Goal: Information Seeking & Learning: Check status

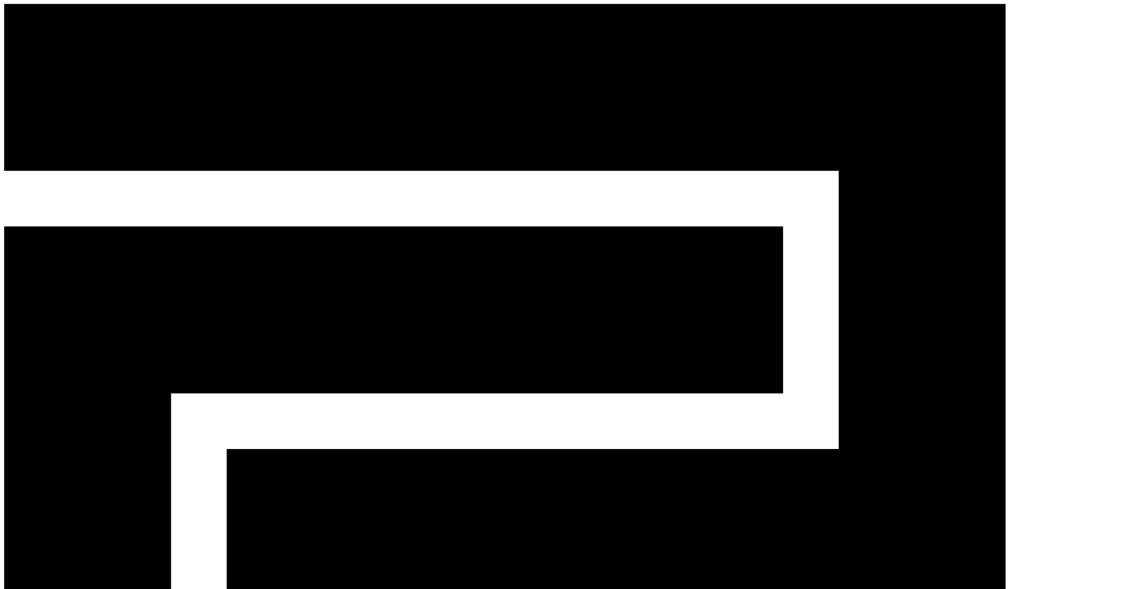
paste input "**********"
type input "**********"
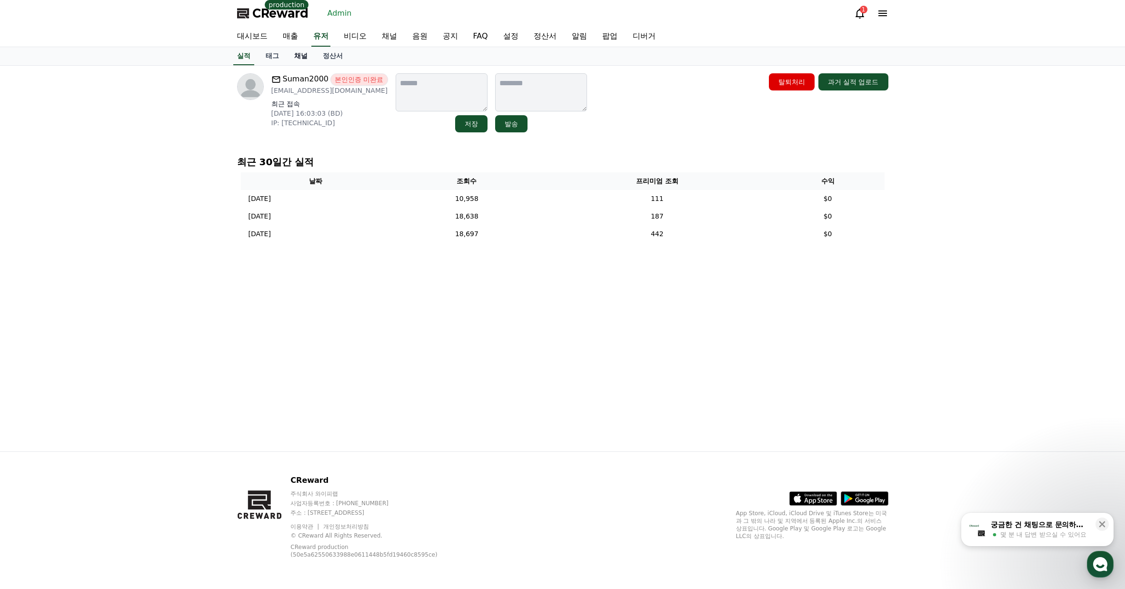
click at [306, 56] on link "채널" at bounding box center [301, 56] width 29 height 18
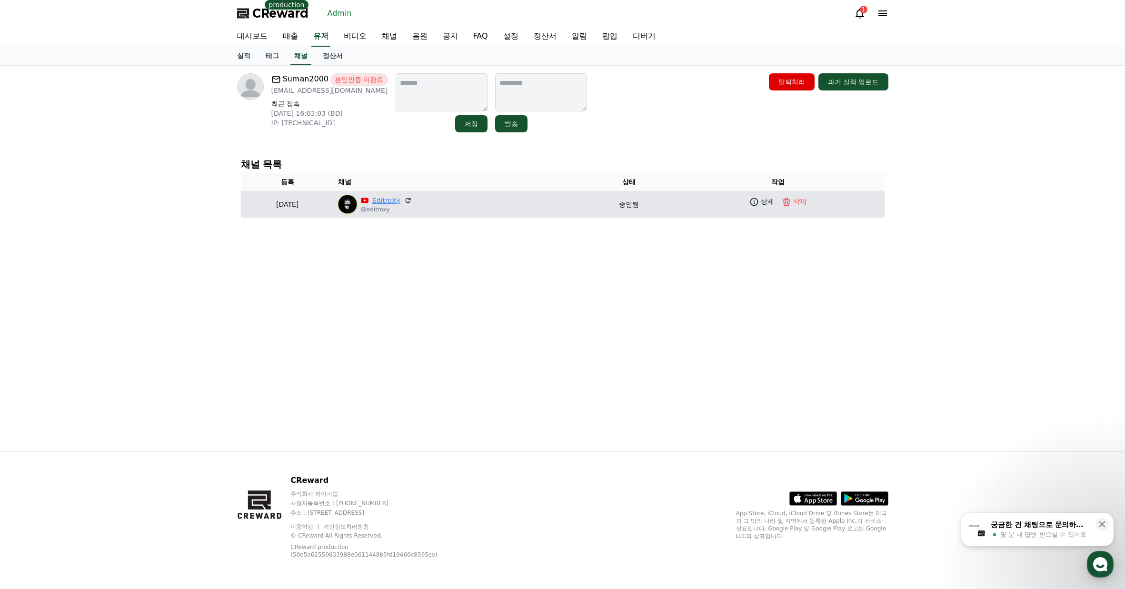
click at [400, 199] on link "EditroXy" at bounding box center [386, 201] width 28 height 10
click at [759, 205] on icon at bounding box center [755, 202] width 10 height 10
click at [400, 200] on link "EditroXy" at bounding box center [386, 201] width 28 height 10
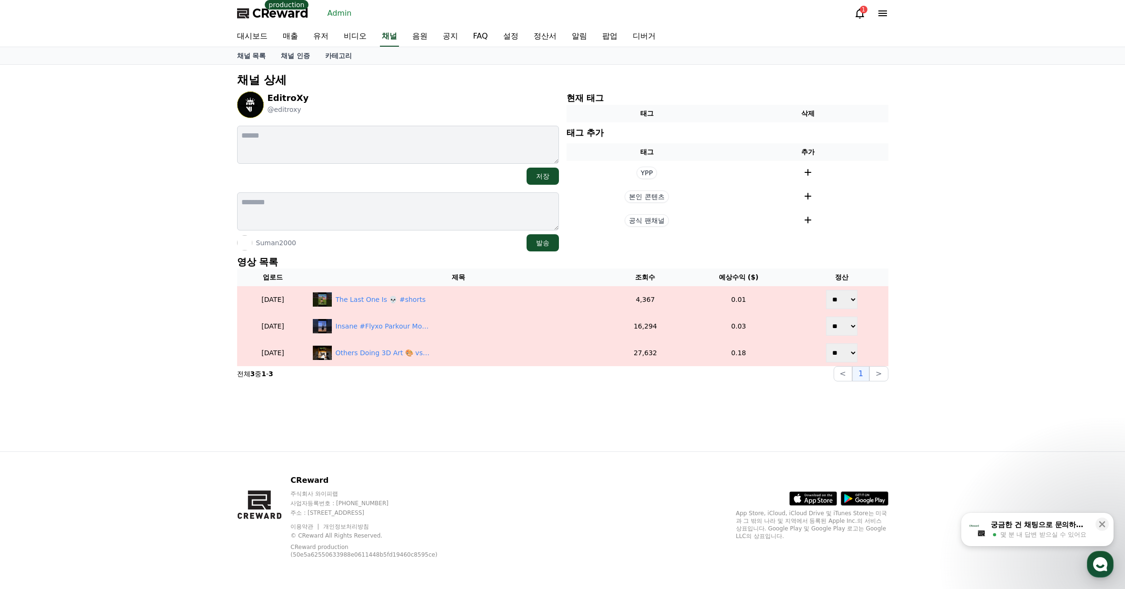
click at [431, 73] on p "채널 상세" at bounding box center [562, 79] width 651 height 15
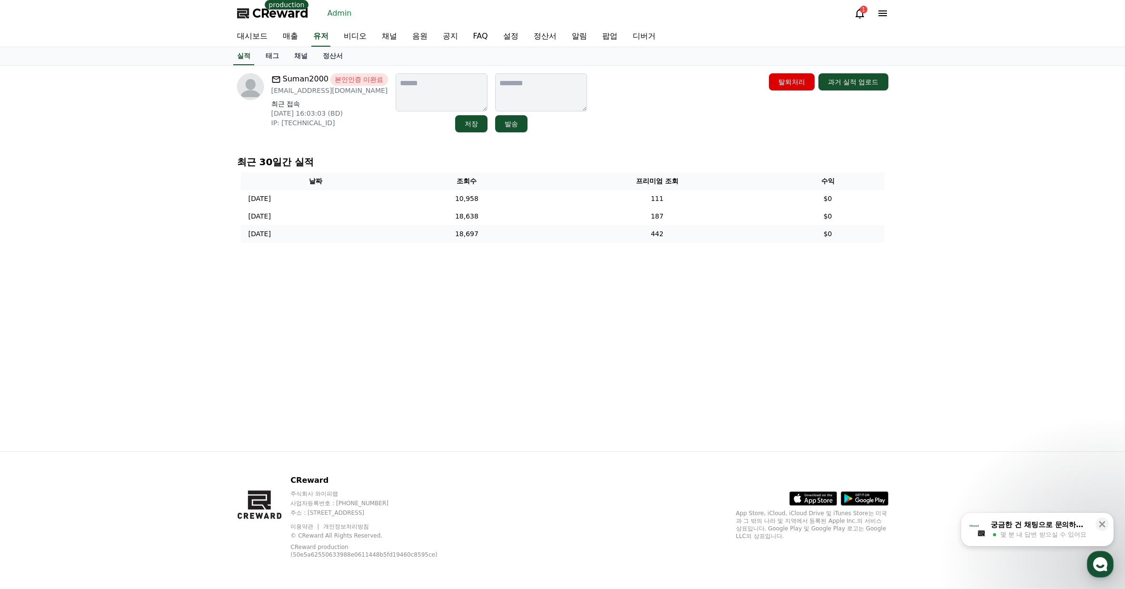
click at [512, 239] on td "18,697" at bounding box center [466, 234] width 153 height 18
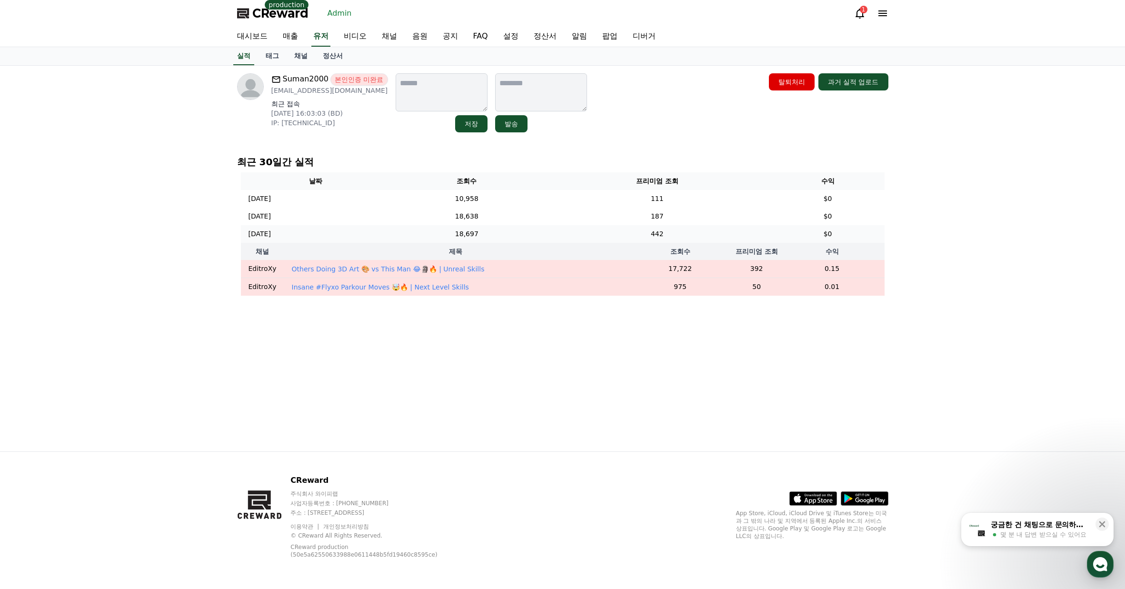
click at [512, 238] on td "18,697" at bounding box center [466, 234] width 153 height 18
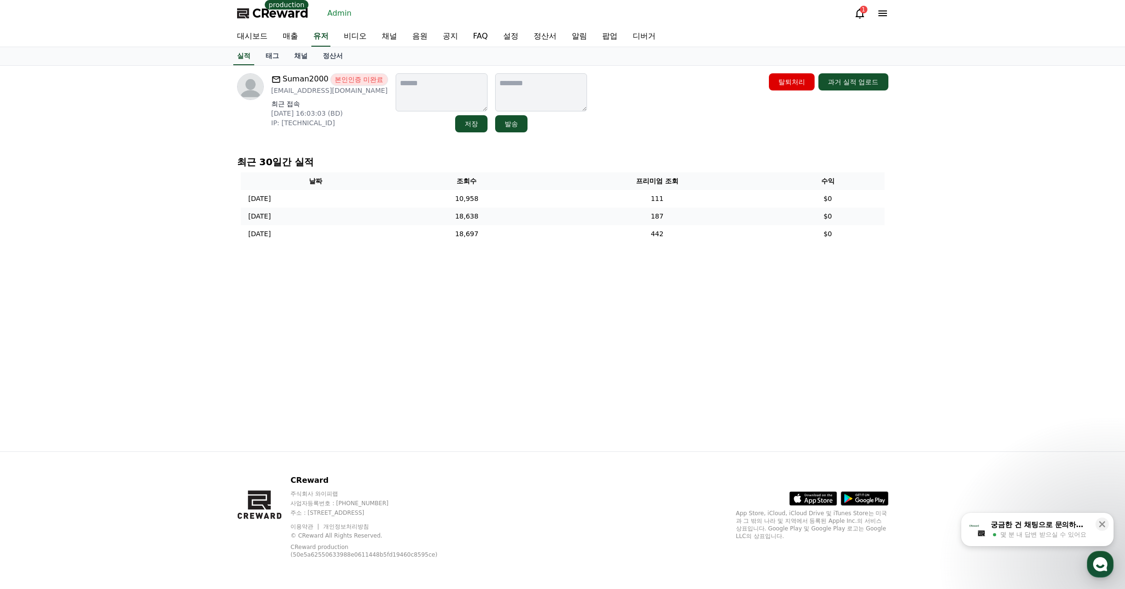
click at [521, 219] on td "18,638" at bounding box center [466, 217] width 153 height 18
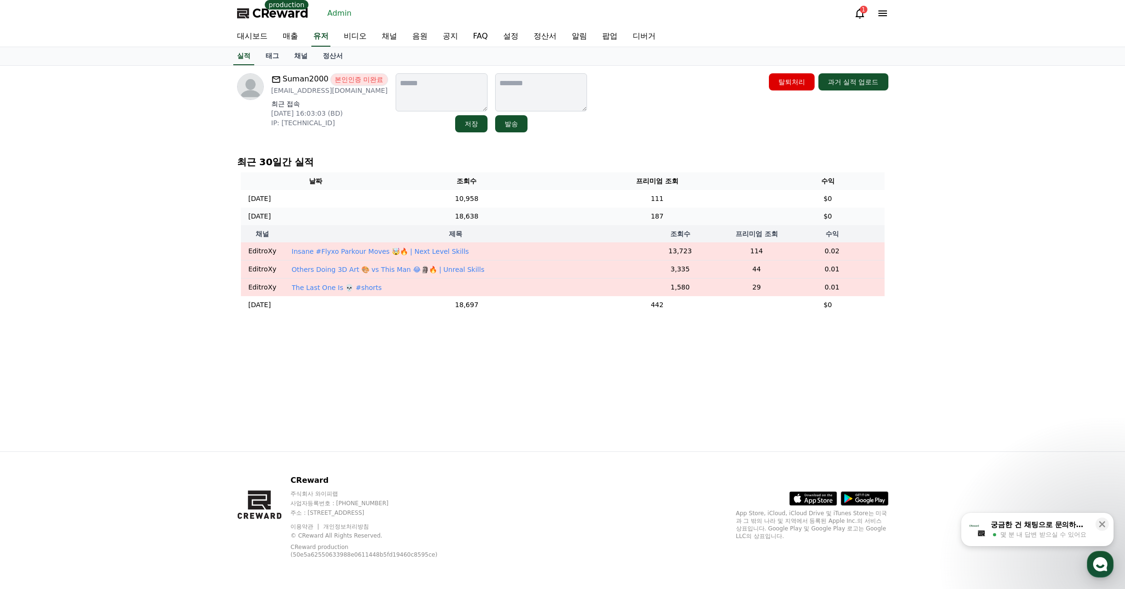
click at [521, 219] on td "18,638" at bounding box center [466, 217] width 153 height 18
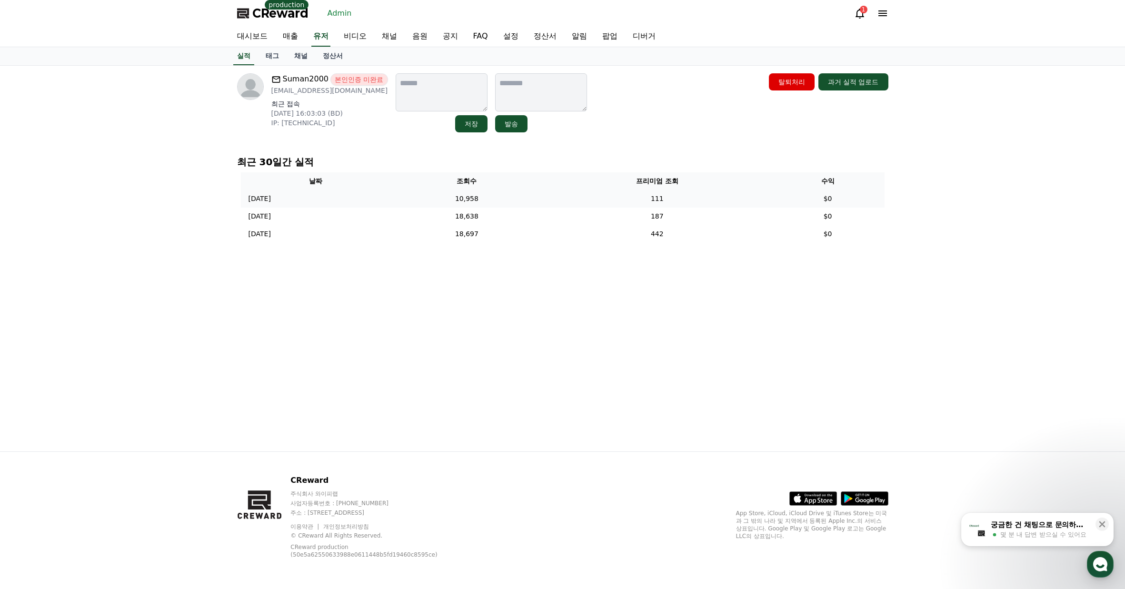
click at [525, 197] on td "10,958" at bounding box center [466, 199] width 153 height 18
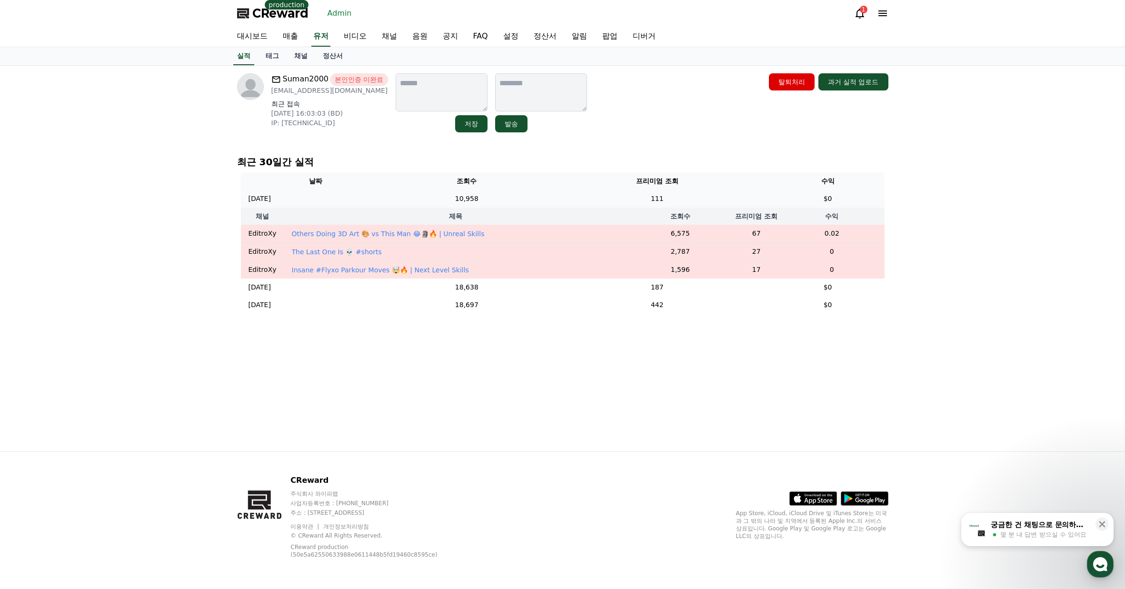
click at [526, 196] on td "10,958" at bounding box center [466, 199] width 153 height 18
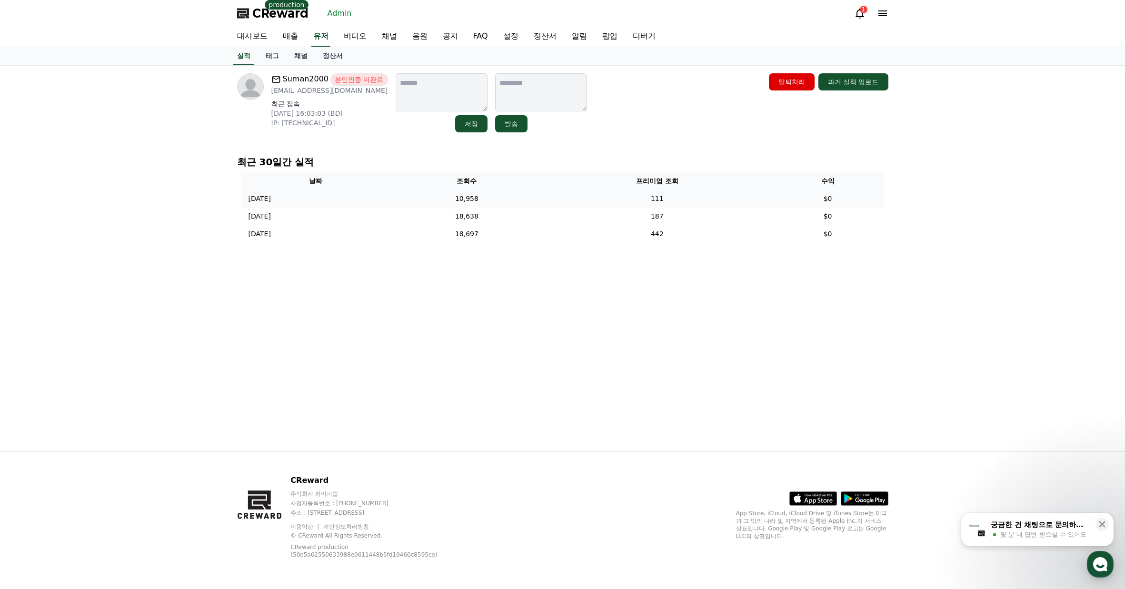
click at [514, 206] on td "10,958" at bounding box center [466, 199] width 153 height 18
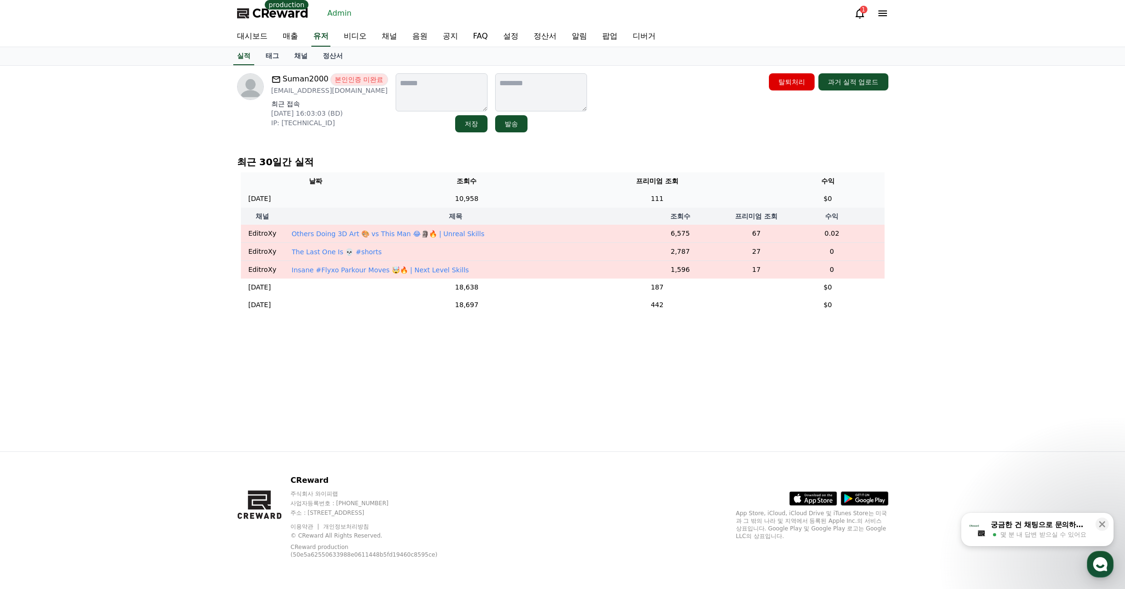
click at [508, 201] on td "10,958" at bounding box center [466, 199] width 153 height 18
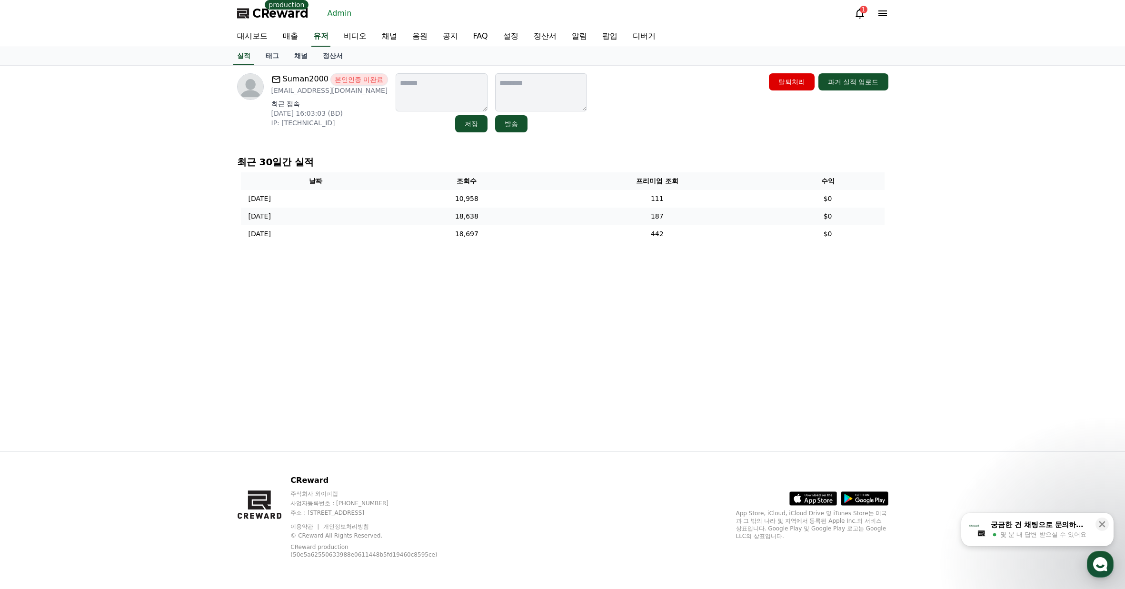
click at [519, 219] on td "18,638" at bounding box center [466, 217] width 153 height 18
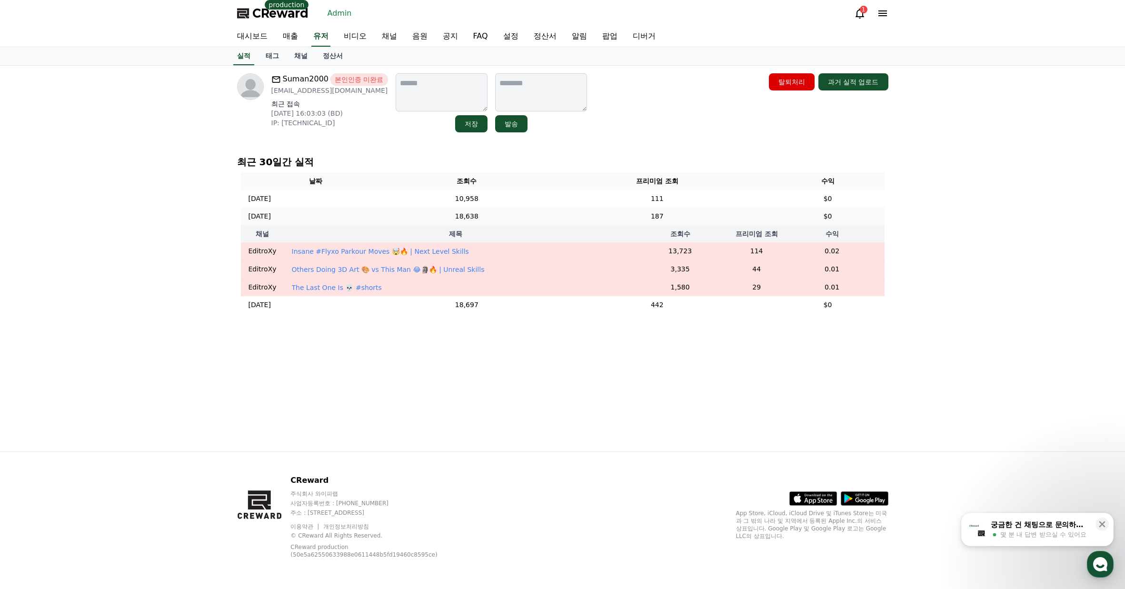
click at [519, 217] on td "18,638" at bounding box center [466, 217] width 153 height 18
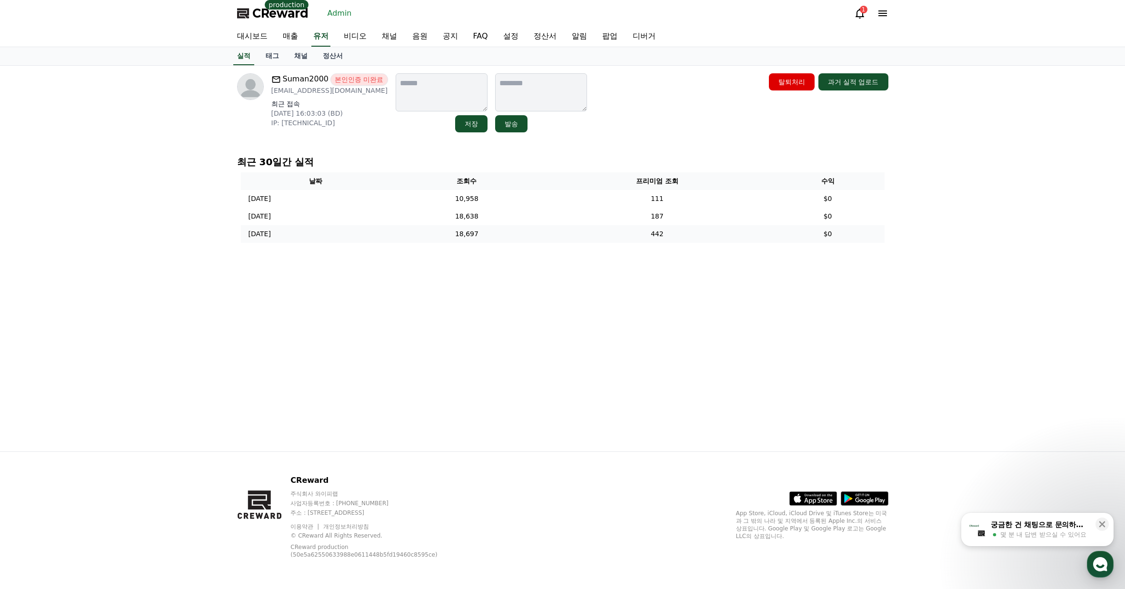
click at [517, 235] on td "18,697" at bounding box center [466, 234] width 153 height 18
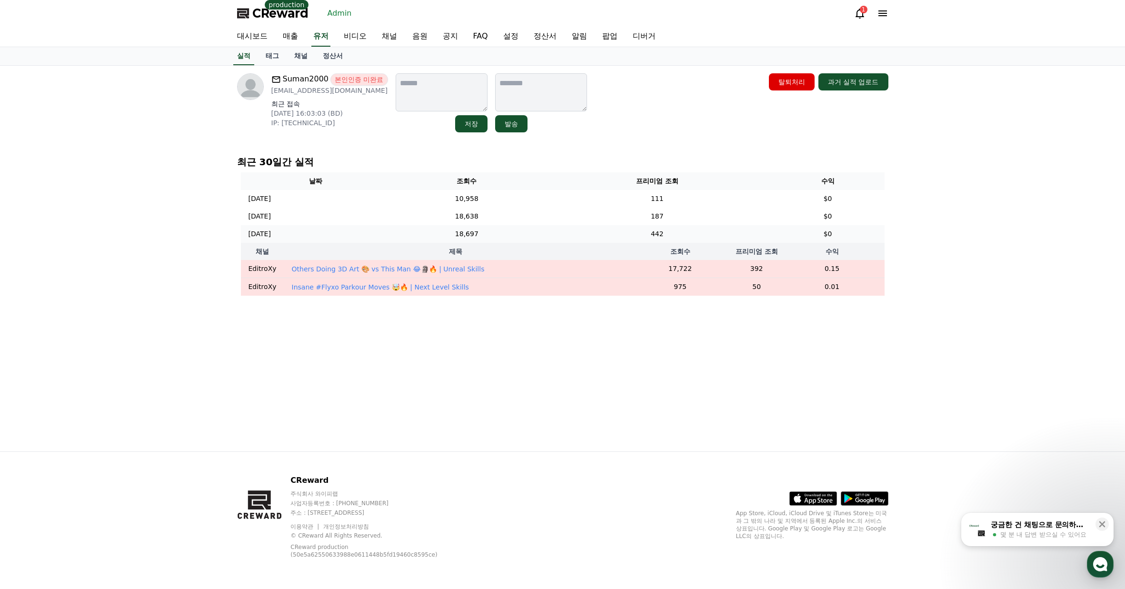
click at [517, 234] on td "18,697" at bounding box center [466, 234] width 153 height 18
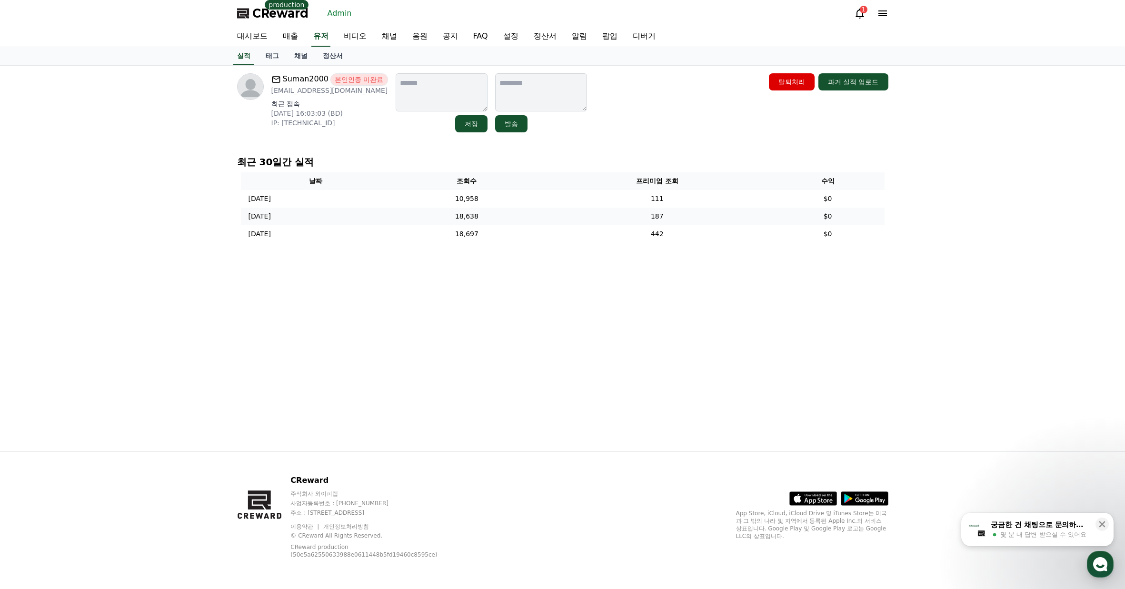
click at [517, 214] on td "18,638" at bounding box center [466, 217] width 153 height 18
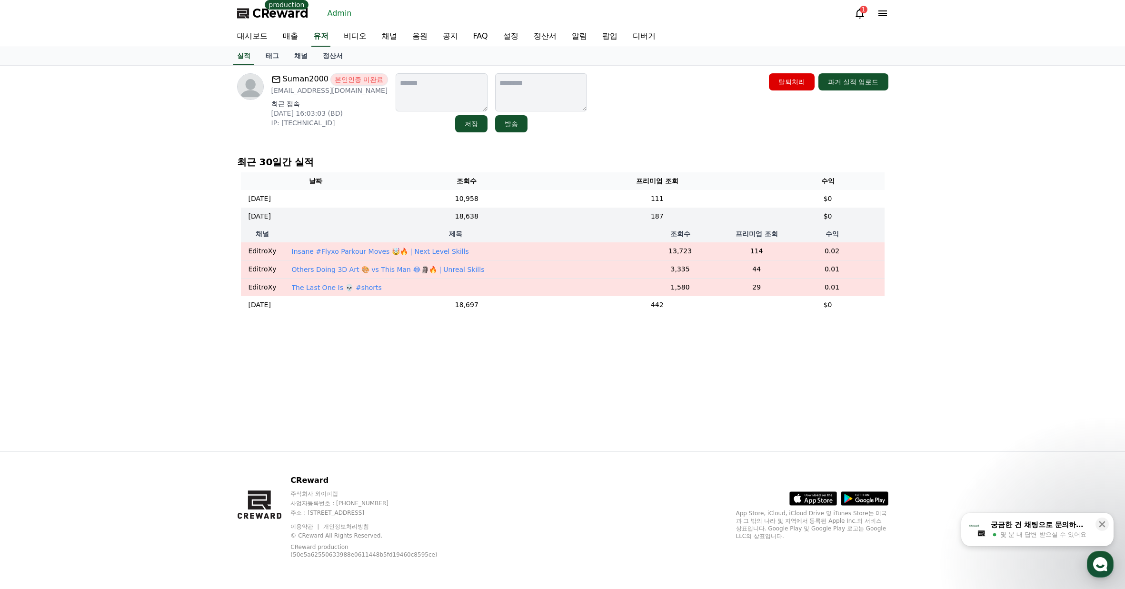
click at [439, 247] on p "Insane #Flyxo Parkour Moves 🤯🔥 | Next Level Skills" at bounding box center [380, 252] width 177 height 10
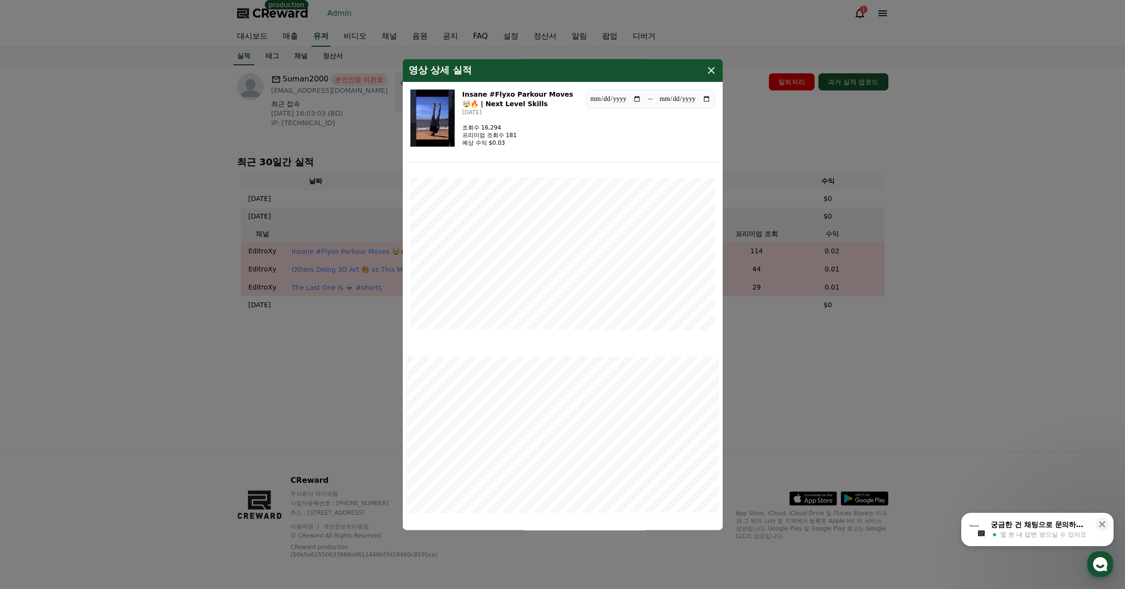
click at [442, 129] on img "modal" at bounding box center [432, 118] width 44 height 57
click at [928, 407] on button "close modal" at bounding box center [562, 294] width 1125 height 589
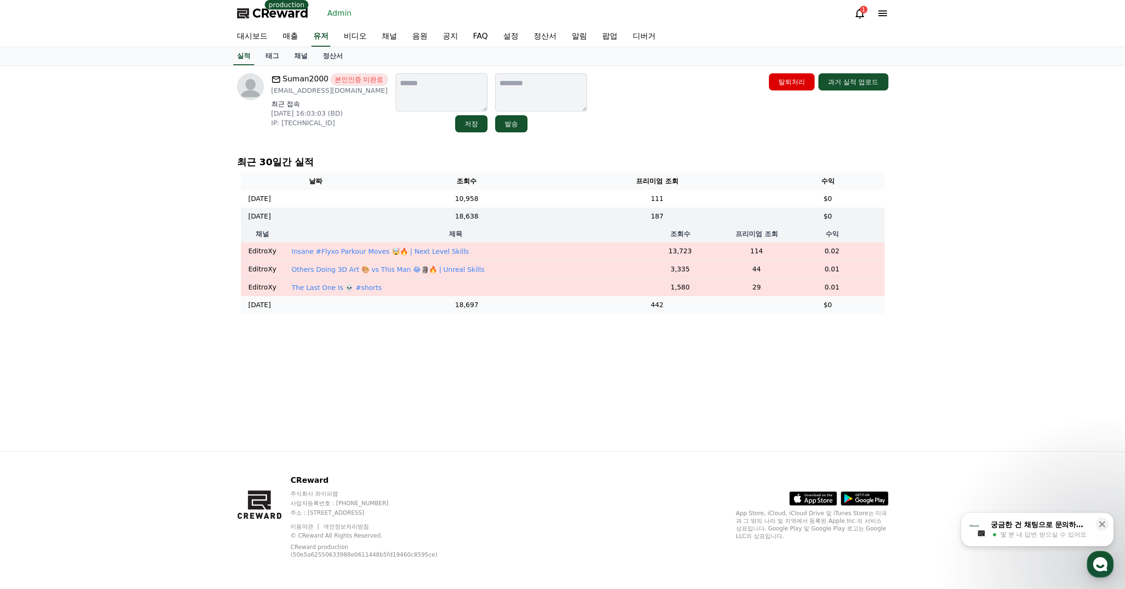
click at [616, 307] on td "442" at bounding box center [657, 305] width 228 height 18
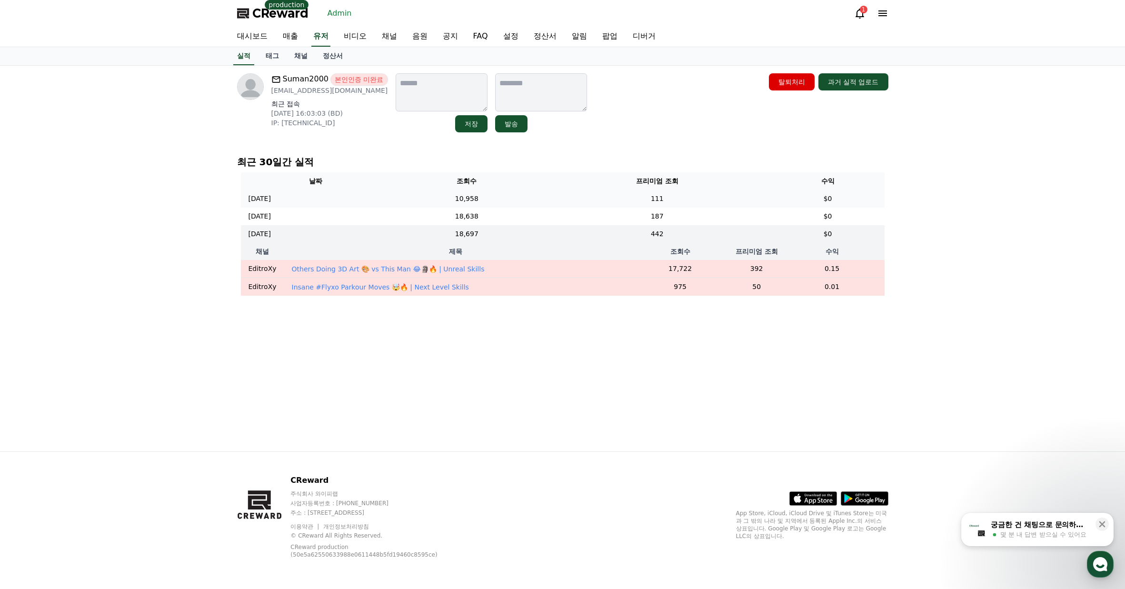
click at [599, 195] on td "111" at bounding box center [657, 199] width 228 height 18
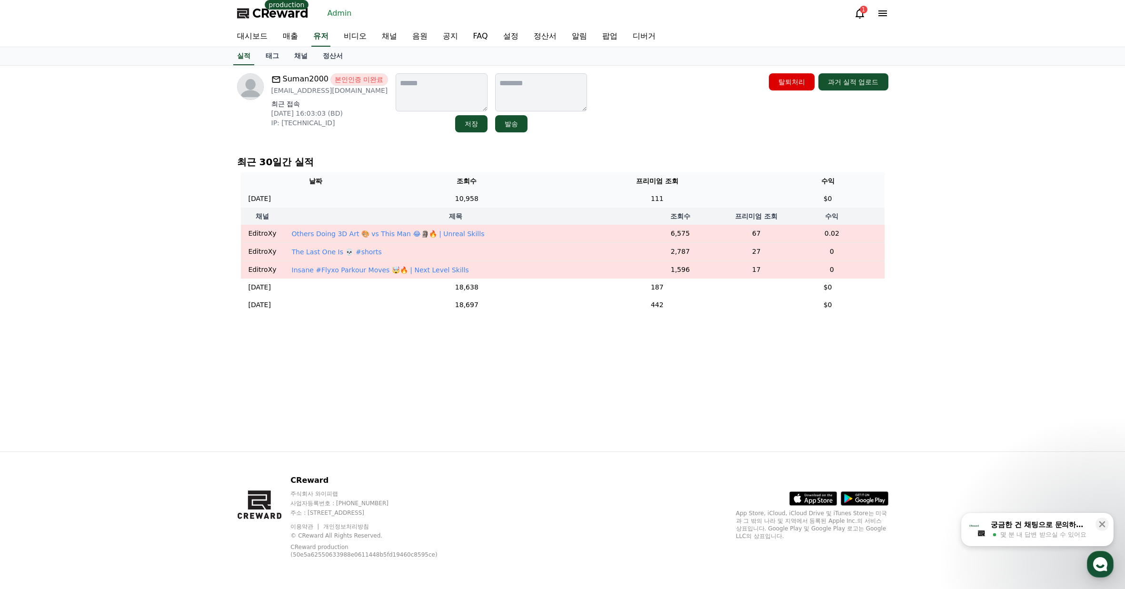
click at [599, 195] on td "111" at bounding box center [657, 199] width 228 height 18
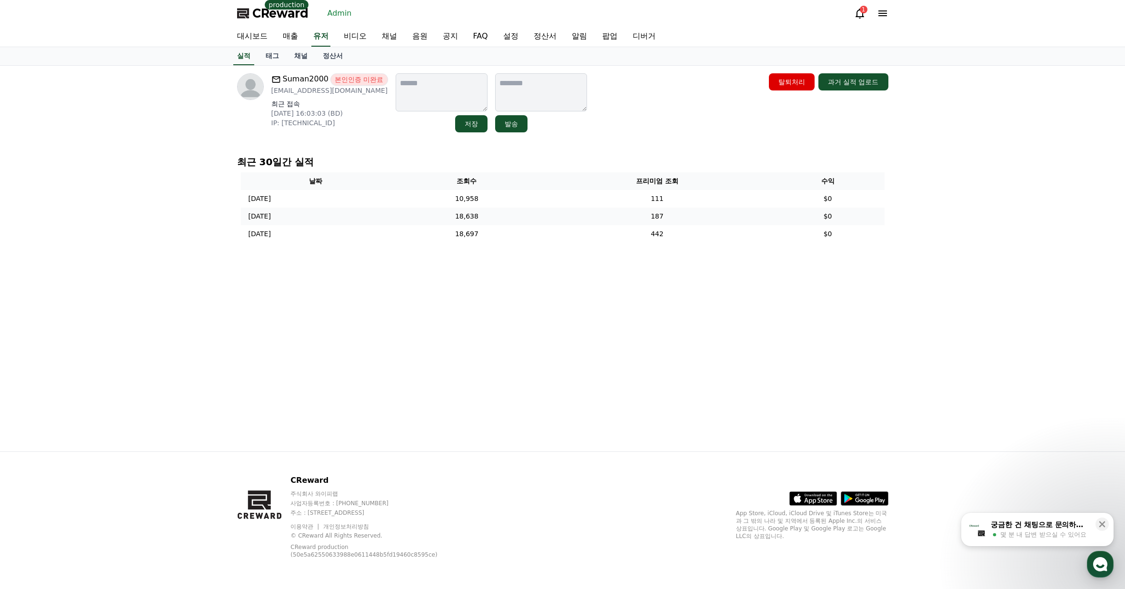
click at [600, 213] on td "187" at bounding box center [657, 217] width 228 height 18
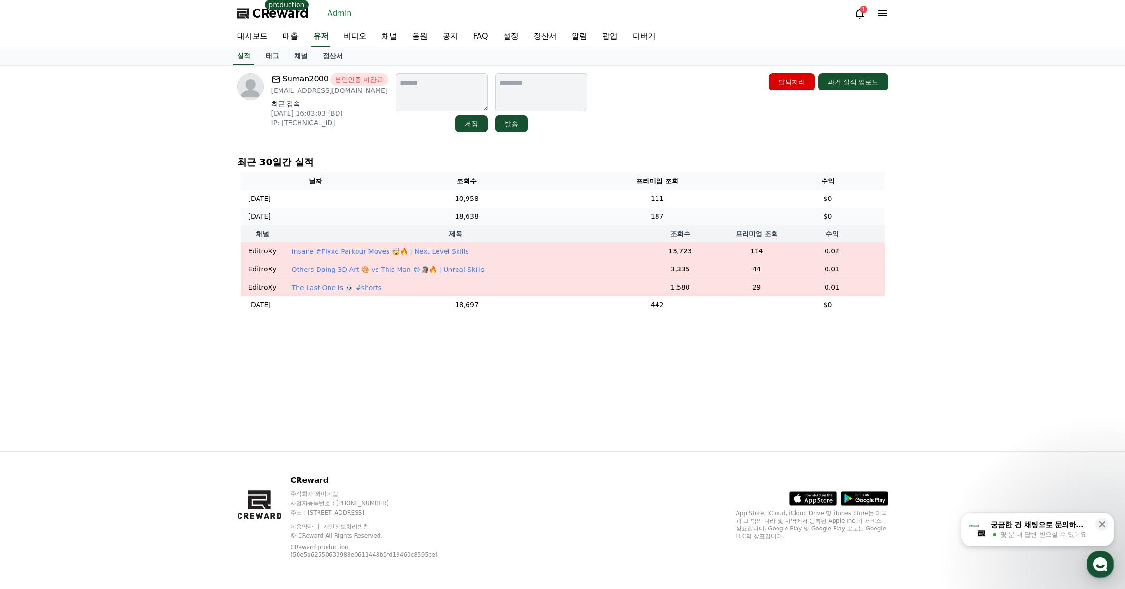
click at [604, 210] on td "187" at bounding box center [657, 217] width 228 height 18
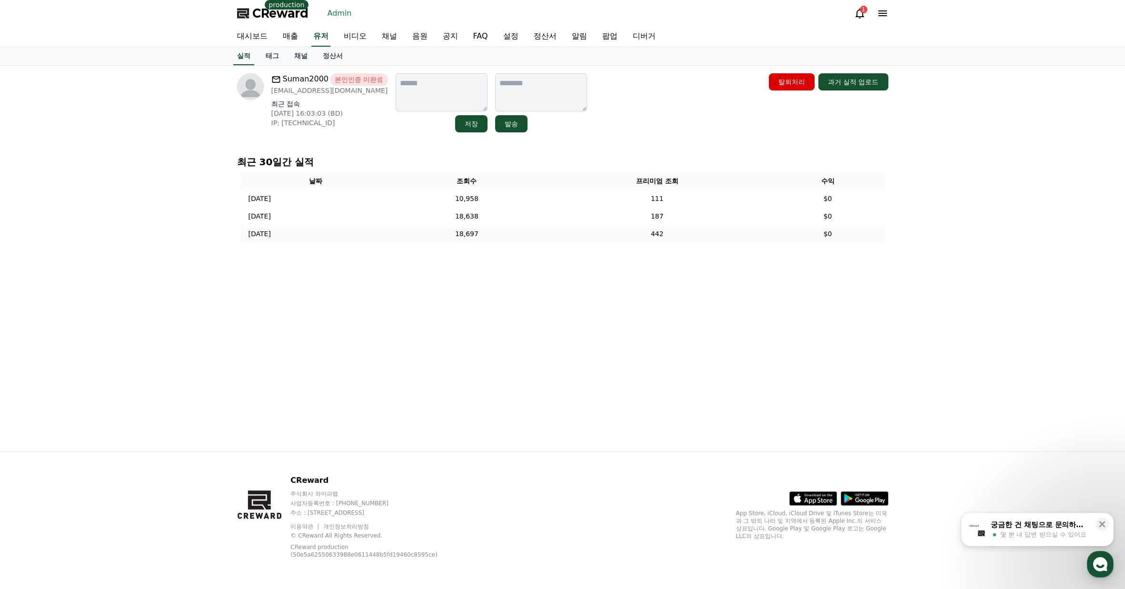
click at [601, 228] on td "442" at bounding box center [657, 234] width 228 height 18
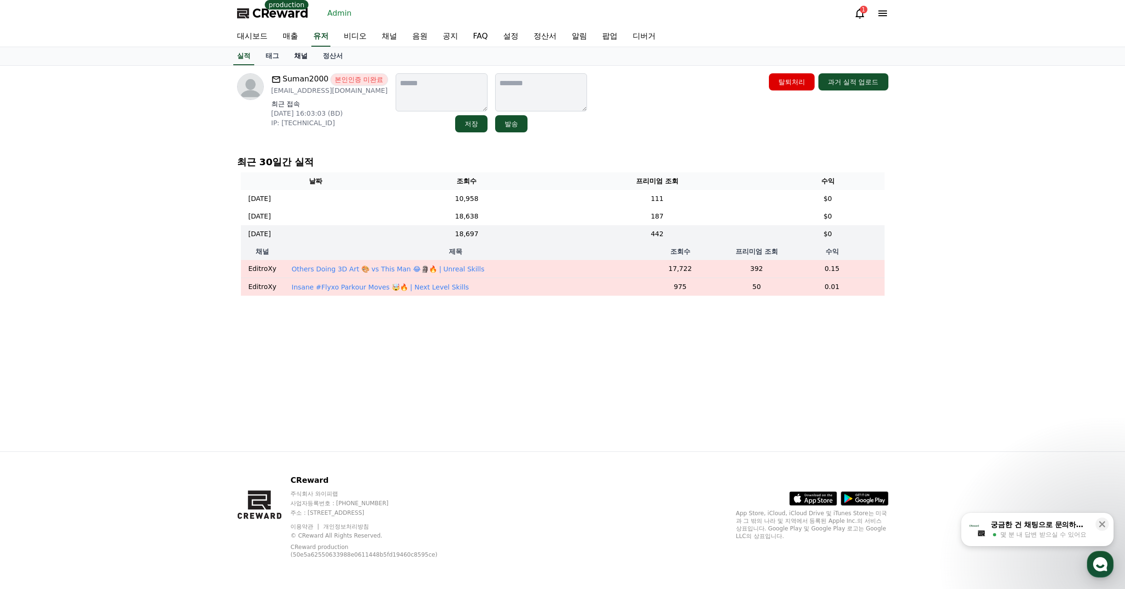
click at [294, 54] on link "채널" at bounding box center [301, 56] width 29 height 18
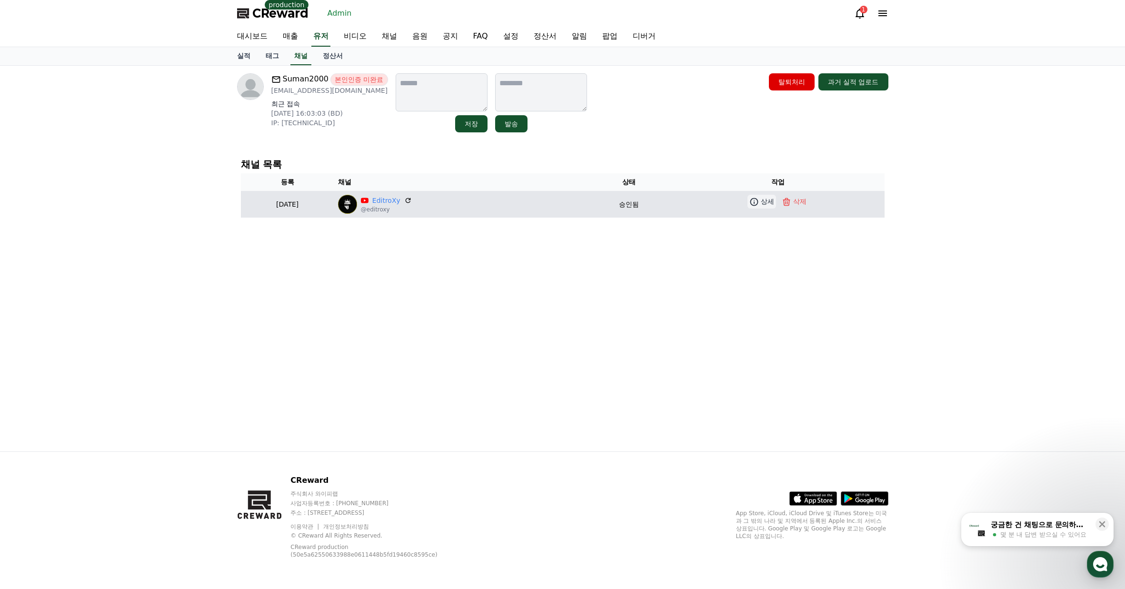
click at [759, 200] on icon at bounding box center [755, 202] width 10 height 10
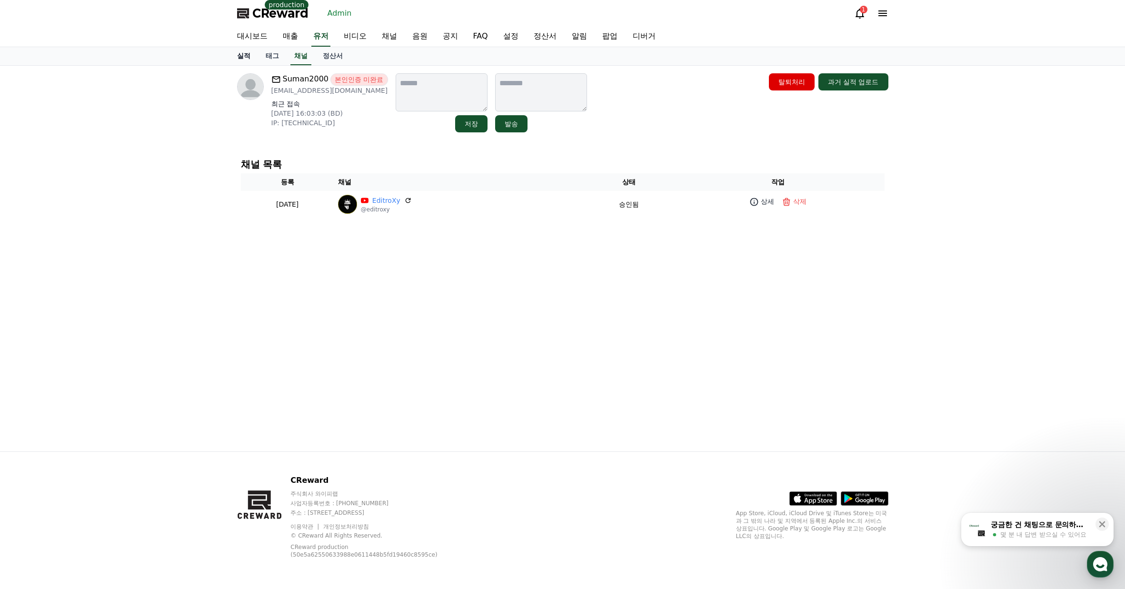
click at [240, 56] on link "실적" at bounding box center [244, 56] width 29 height 18
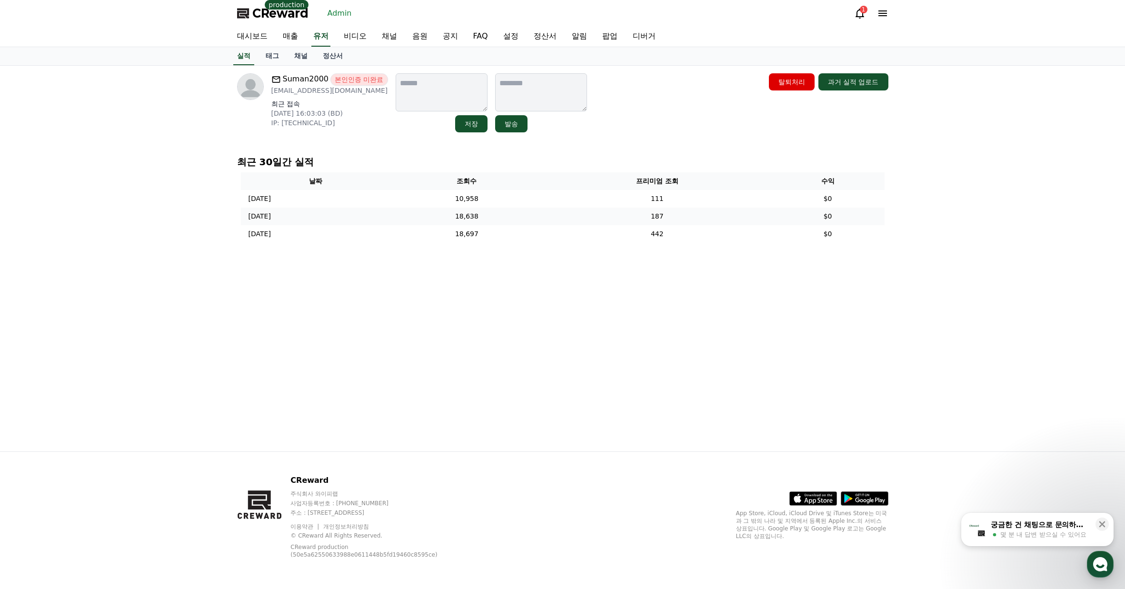
click at [633, 220] on td "187" at bounding box center [657, 217] width 228 height 18
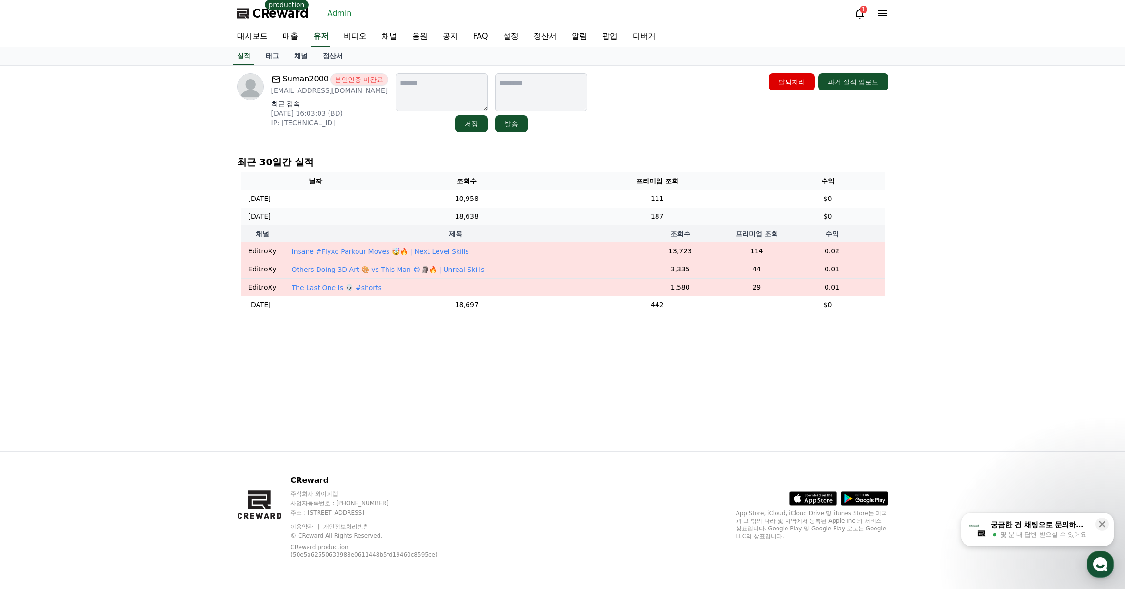
click at [633, 217] on td "187" at bounding box center [657, 217] width 228 height 18
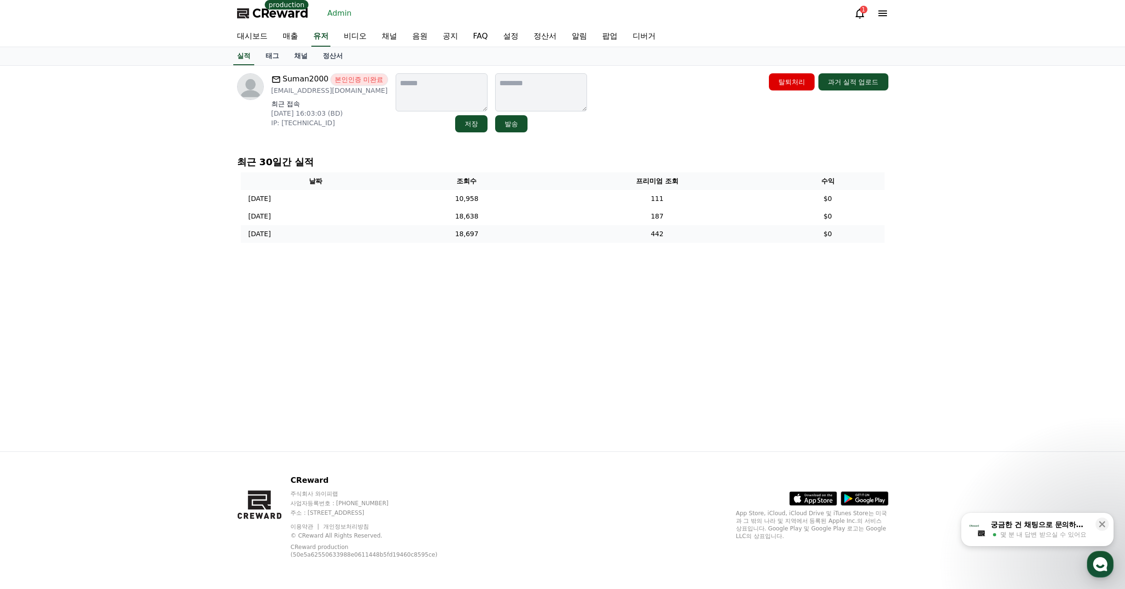
click at [634, 242] on td "442" at bounding box center [657, 234] width 228 height 18
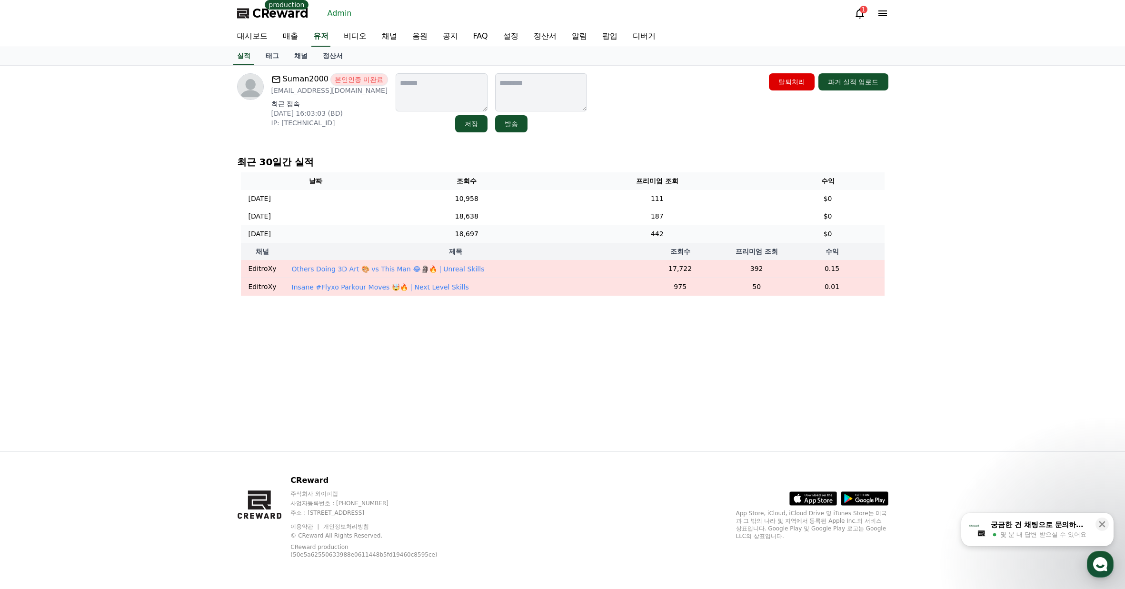
click at [634, 242] on td "442" at bounding box center [657, 234] width 228 height 18
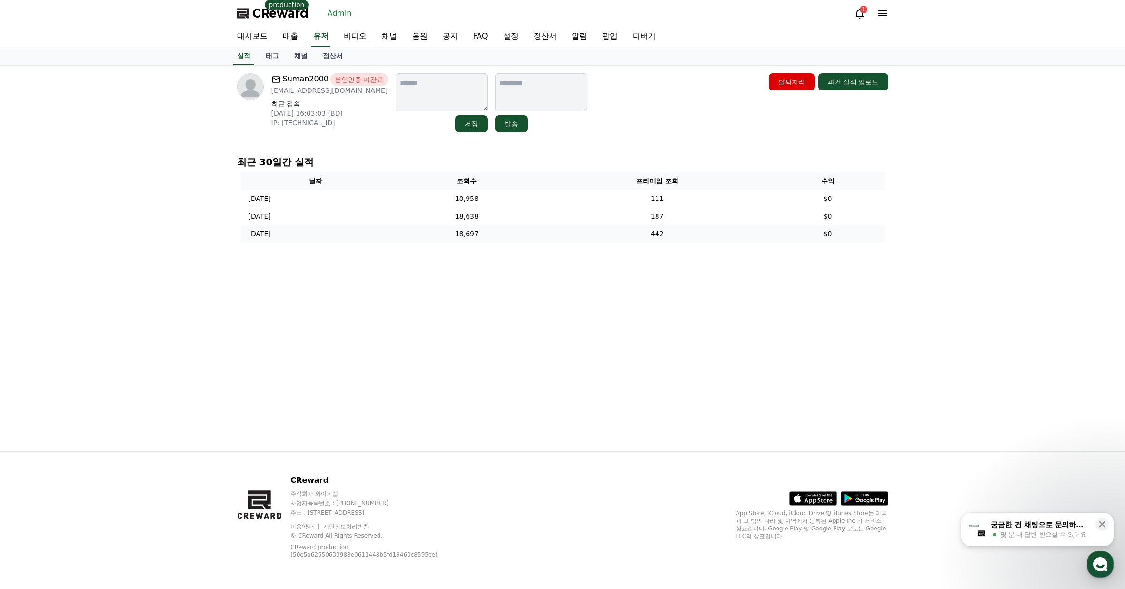
click at [637, 226] on td "442" at bounding box center [657, 234] width 228 height 18
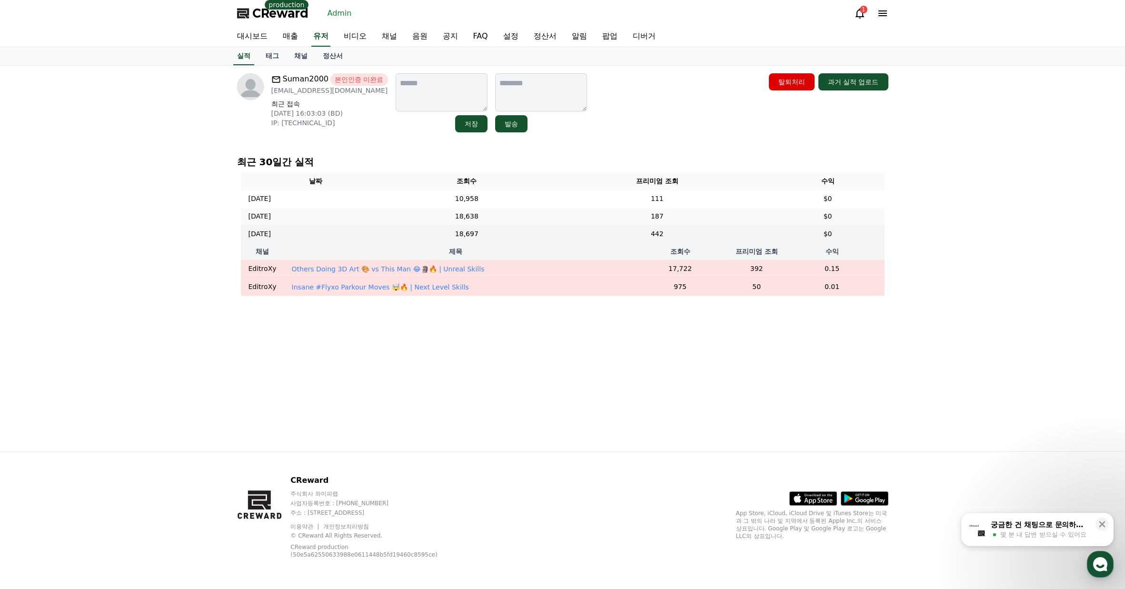
click at [637, 222] on td "187" at bounding box center [657, 217] width 228 height 18
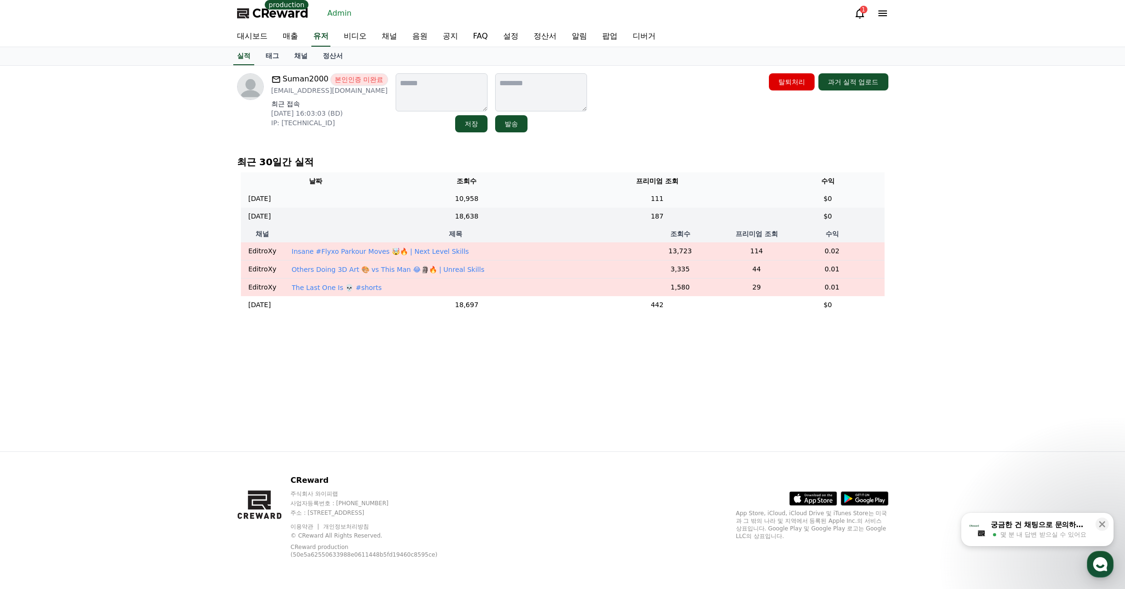
click at [636, 200] on td "111" at bounding box center [657, 199] width 228 height 18
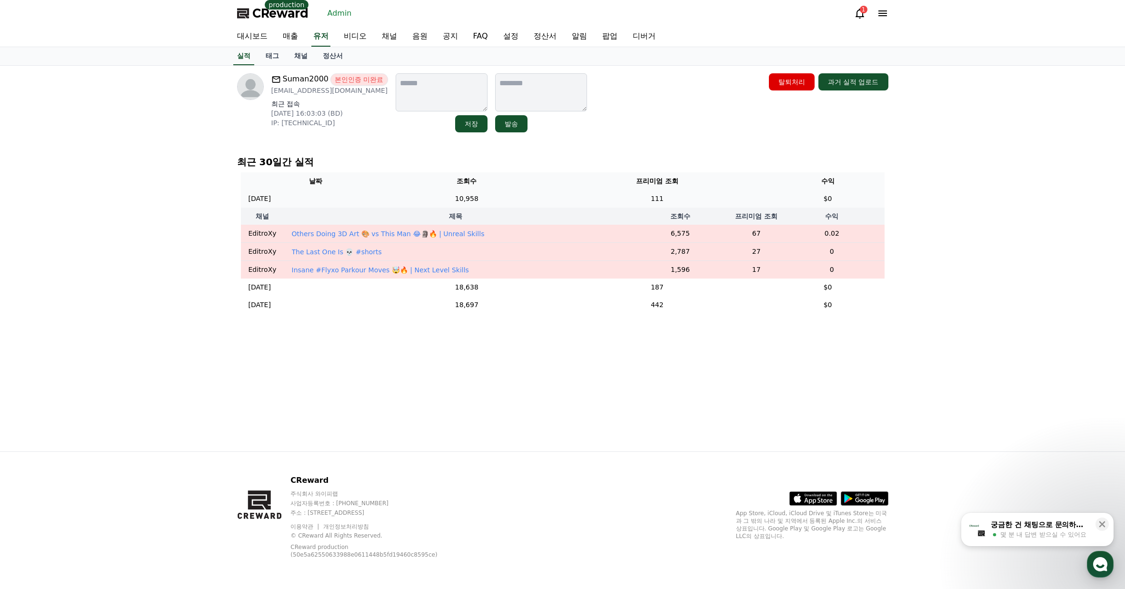
click at [639, 202] on td "111" at bounding box center [657, 199] width 228 height 18
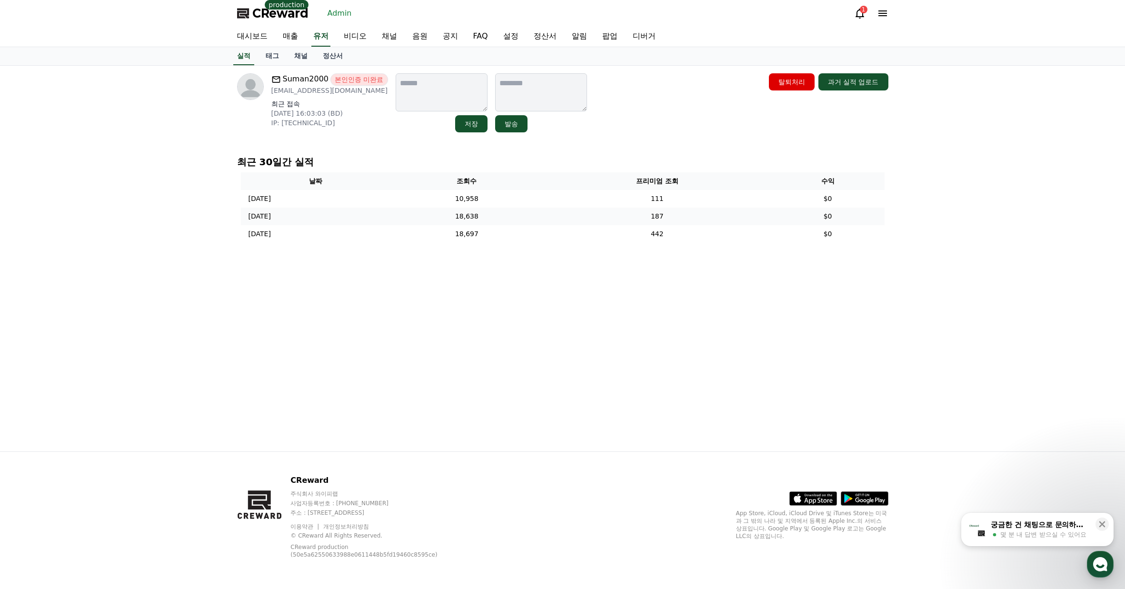
click at [641, 216] on td "187" at bounding box center [657, 217] width 228 height 18
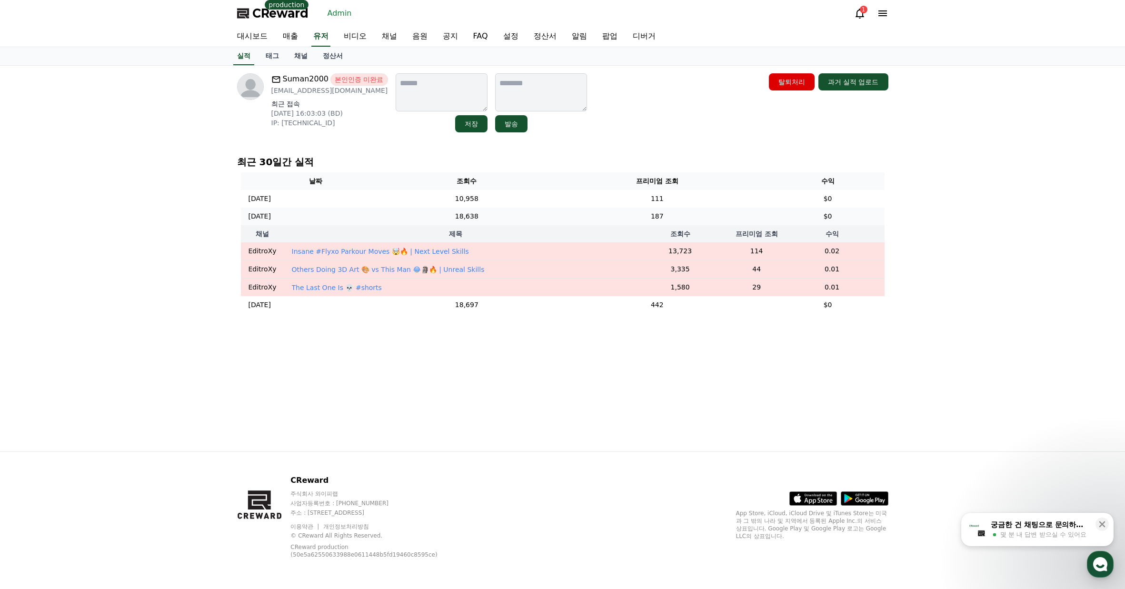
click at [641, 217] on td "187" at bounding box center [657, 217] width 228 height 18
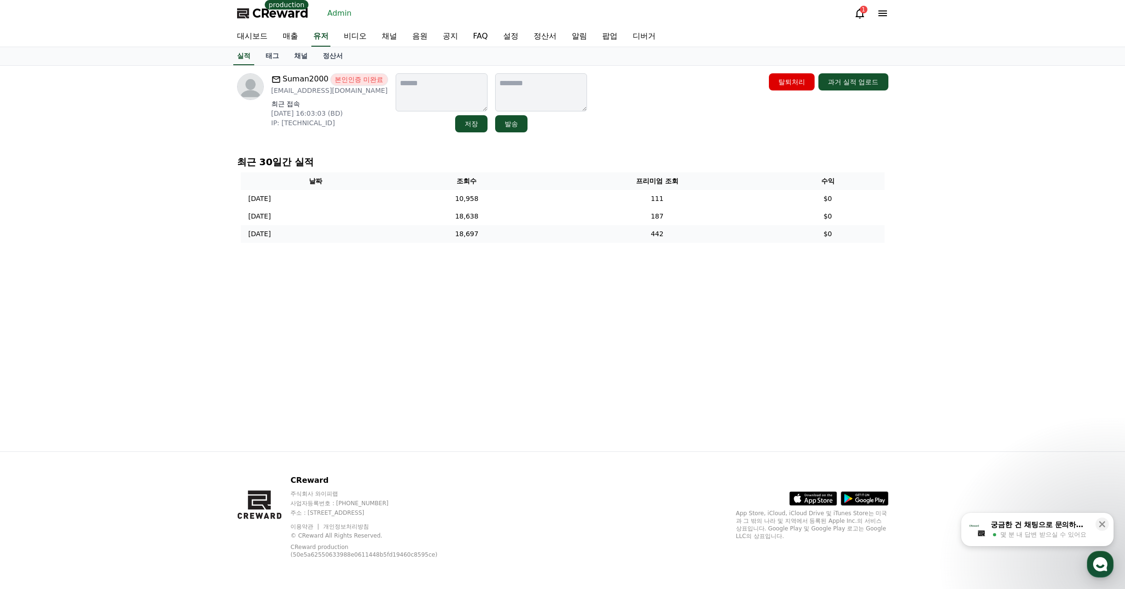
click at [644, 240] on td "442" at bounding box center [657, 234] width 228 height 18
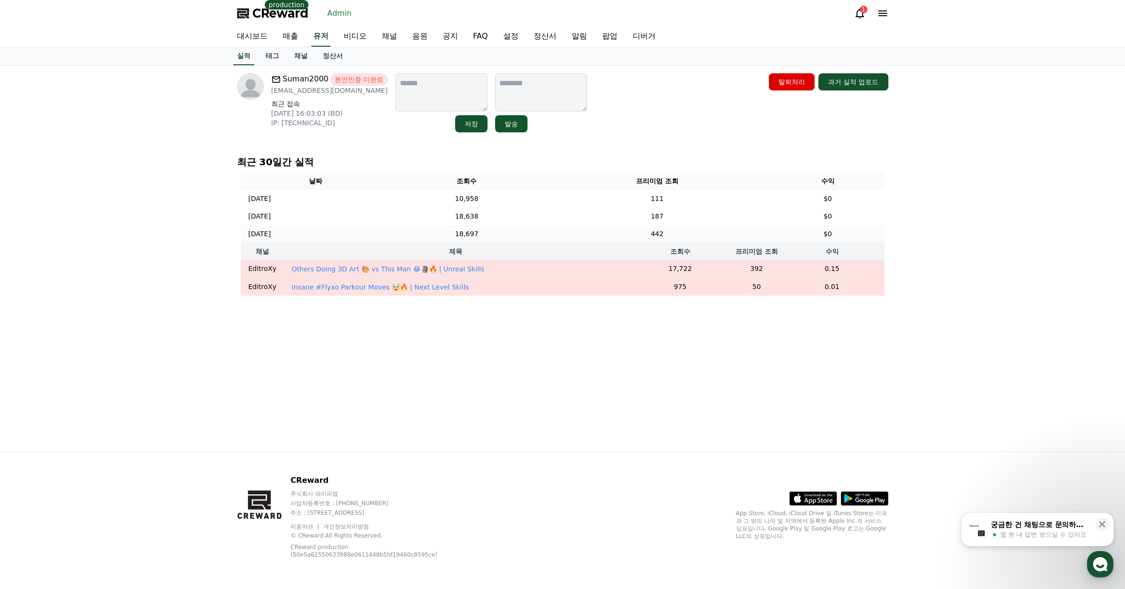
click at [645, 239] on td "442" at bounding box center [657, 234] width 228 height 18
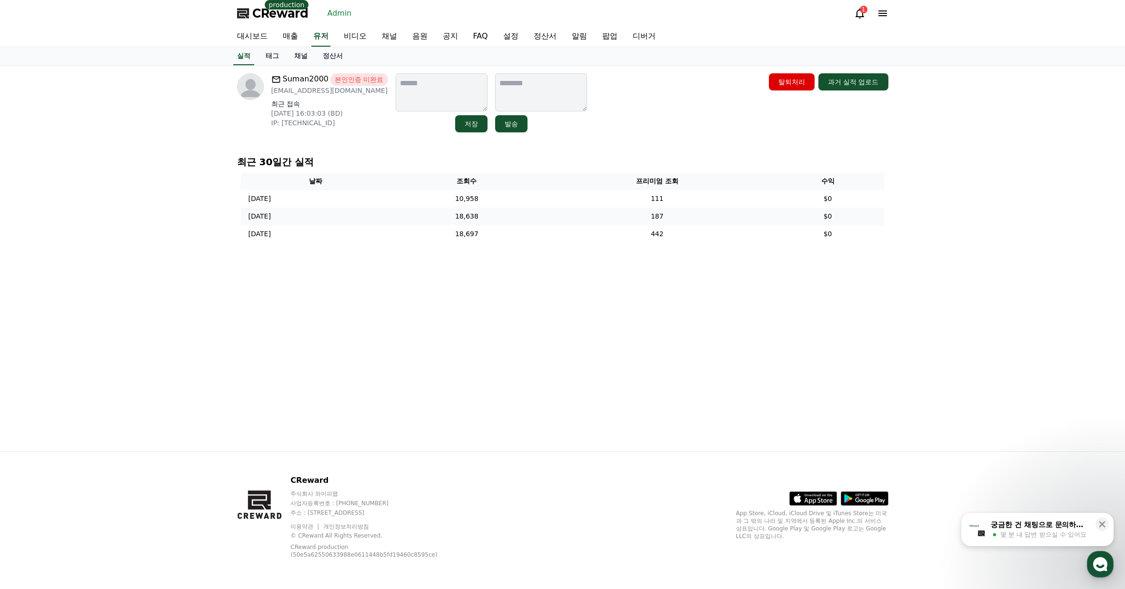
click at [649, 220] on td "187" at bounding box center [657, 217] width 228 height 18
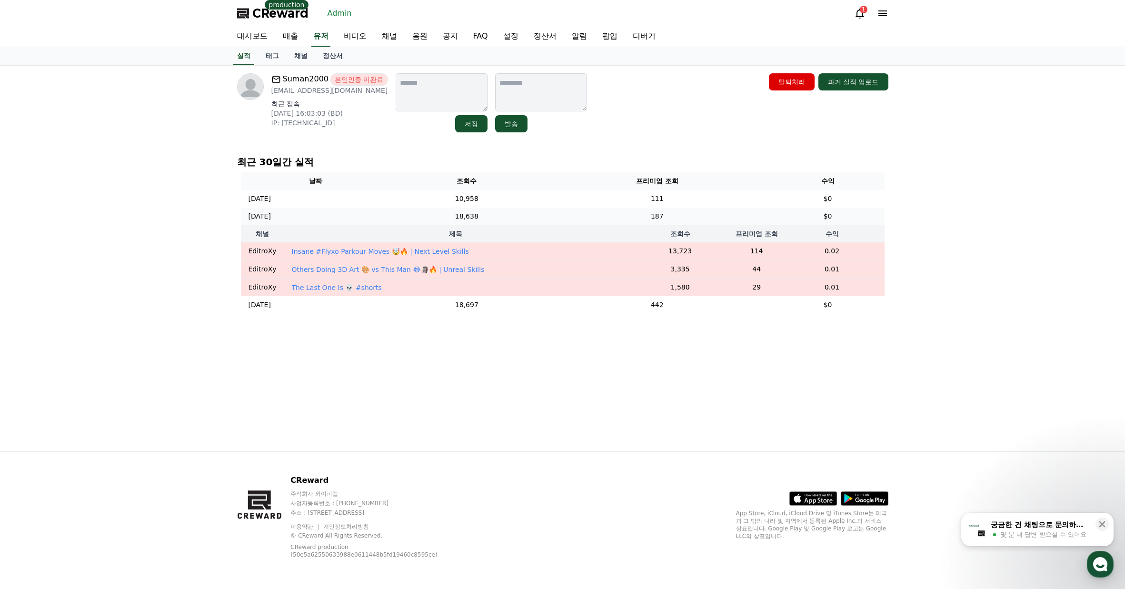
click at [649, 220] on td "187" at bounding box center [657, 217] width 228 height 18
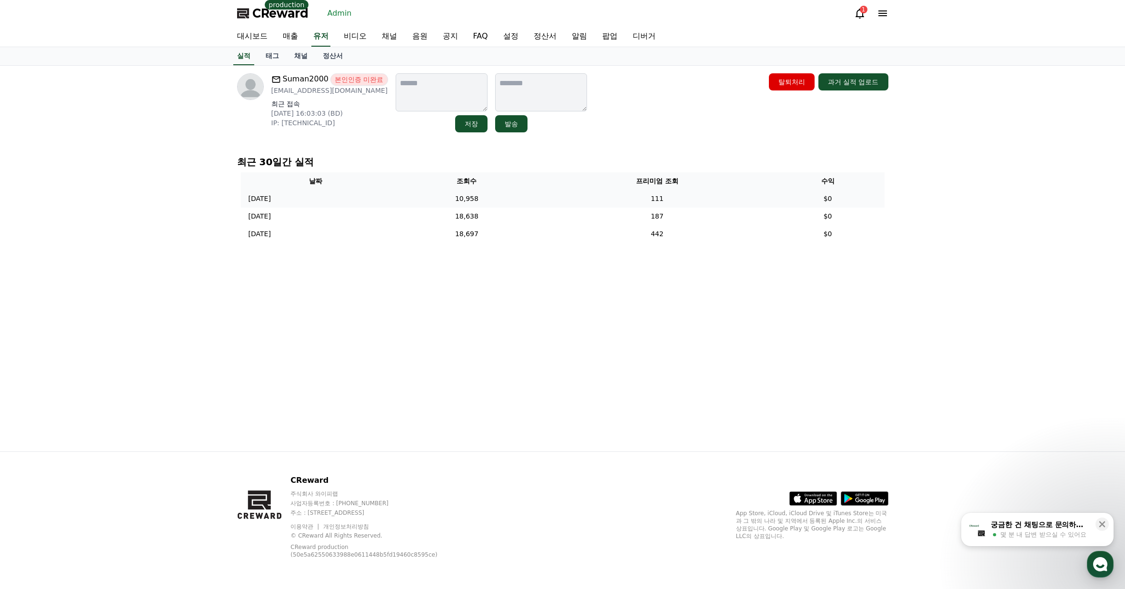
click at [649, 201] on td "111" at bounding box center [657, 199] width 228 height 18
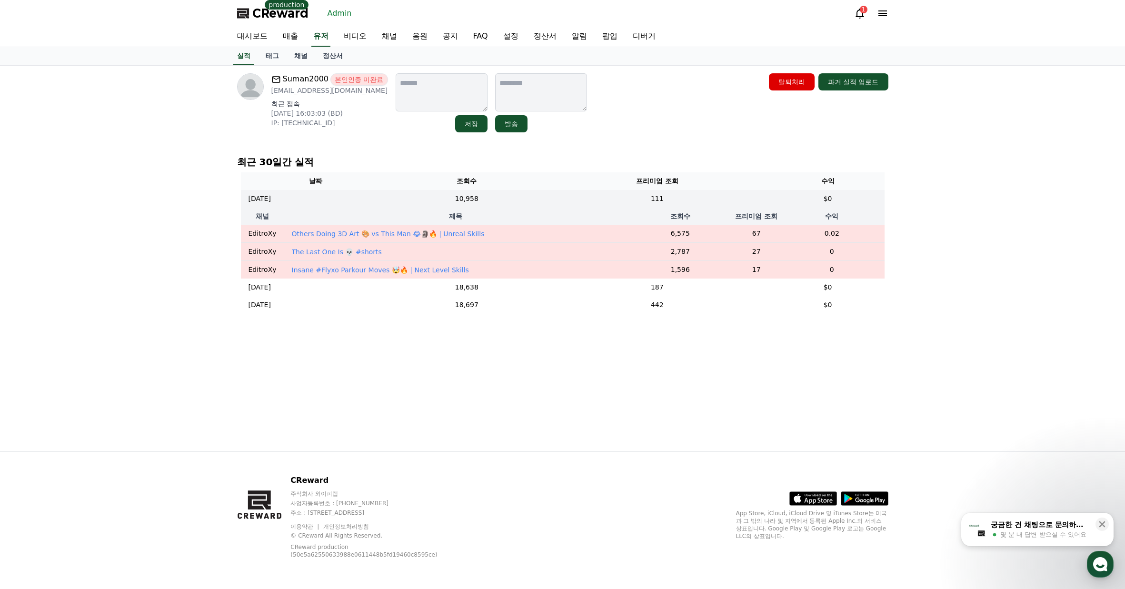
click at [310, 250] on p "The Last One Is 💀 #shorts" at bounding box center [337, 252] width 90 height 10
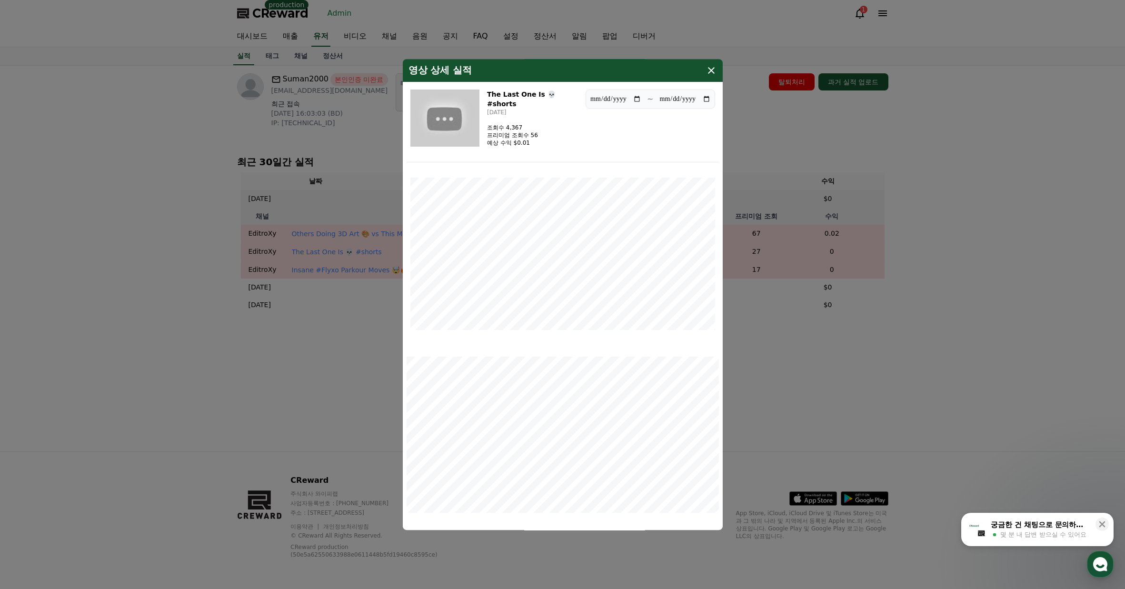
click at [707, 75] on icon "modal" at bounding box center [711, 70] width 11 height 11
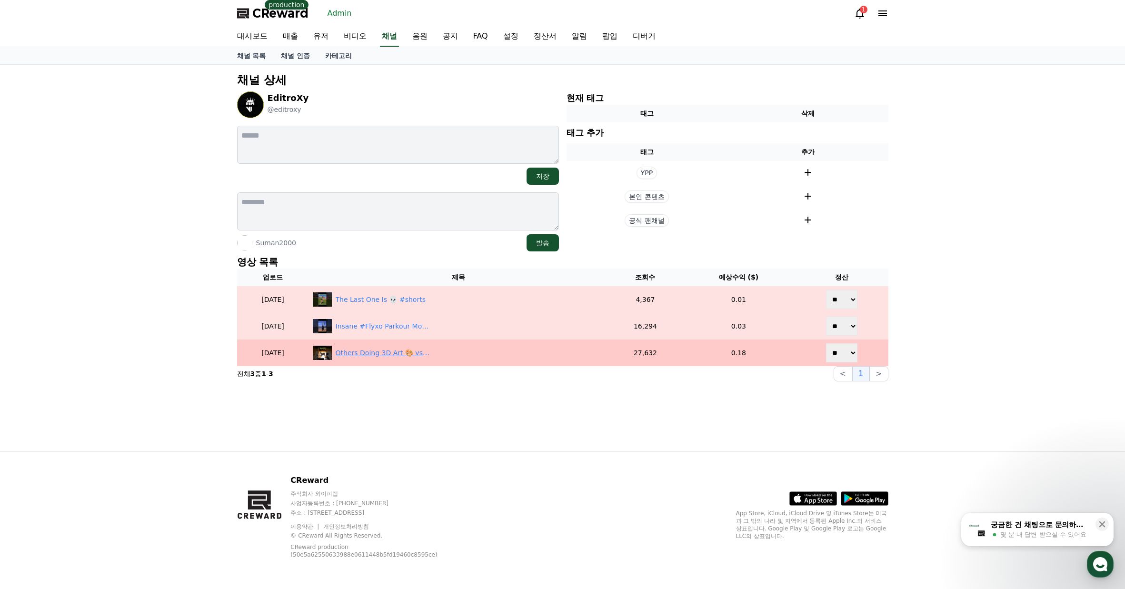
click at [404, 354] on div "Others Doing 3D Art 🎨 vs This Man 😂🗿🔥 | Unreal Skills" at bounding box center [383, 353] width 95 height 10
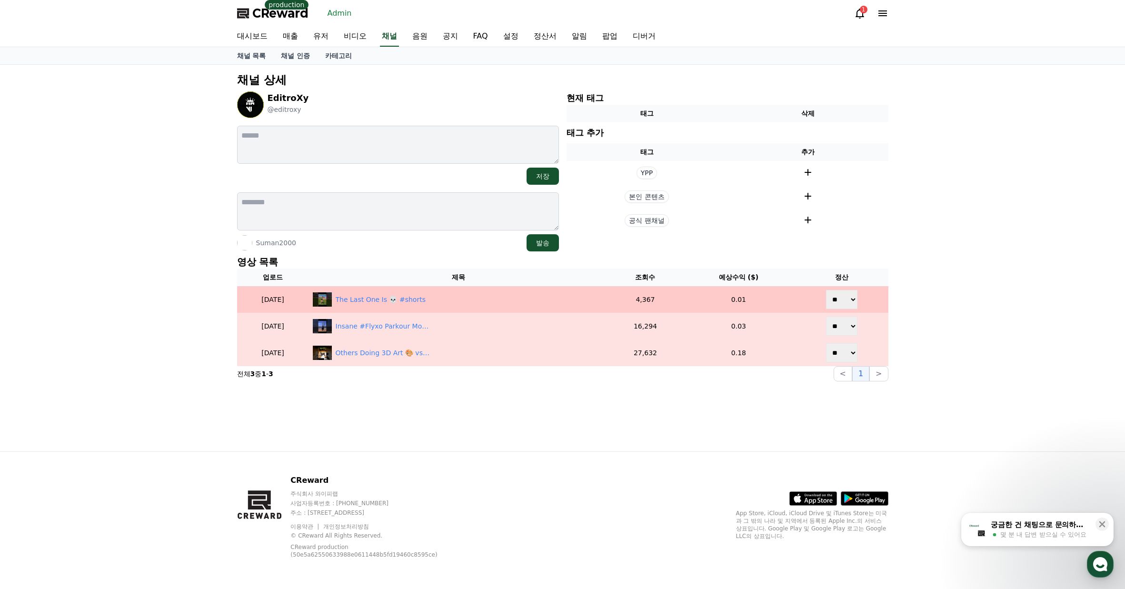
drag, startPoint x: 407, startPoint y: 329, endPoint x: 412, endPoint y: 308, distance: 21.5
click at [407, 329] on div "Insane #Flyxo Parkour Moves 🤯🔥 | Next Level Skills" at bounding box center [383, 326] width 95 height 10
click at [413, 300] on div "The Last One Is 💀 #shorts" at bounding box center [381, 300] width 90 height 10
